Goal: Task Accomplishment & Management: Manage account settings

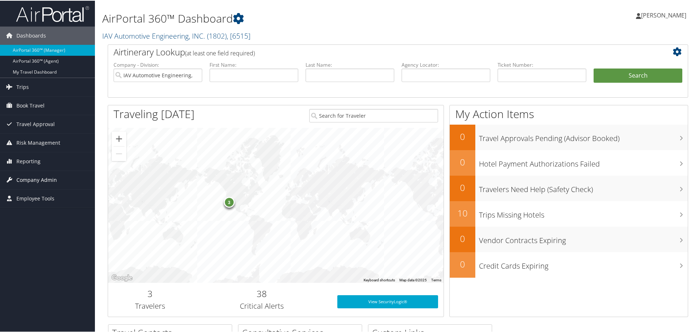
click at [31, 179] on span "Company Admin" at bounding box center [36, 179] width 41 height 18
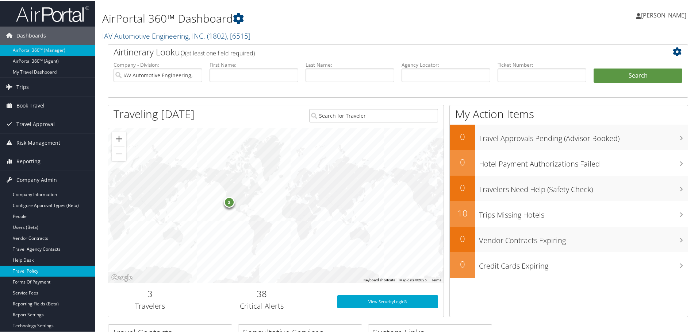
click at [39, 271] on link "Travel Policy" at bounding box center [47, 270] width 95 height 11
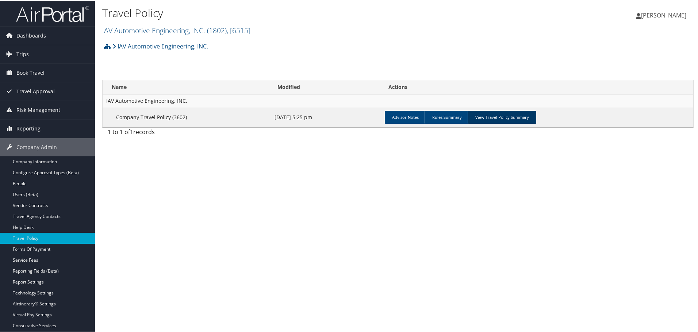
click at [474, 117] on link "View Travel Policy Summary" at bounding box center [501, 116] width 69 height 13
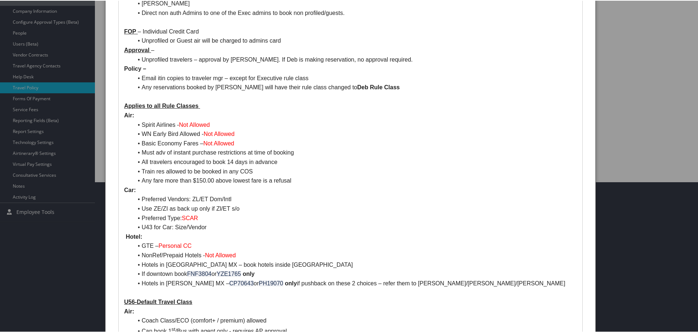
scroll to position [182, 0]
